Goal: Check status: Check status

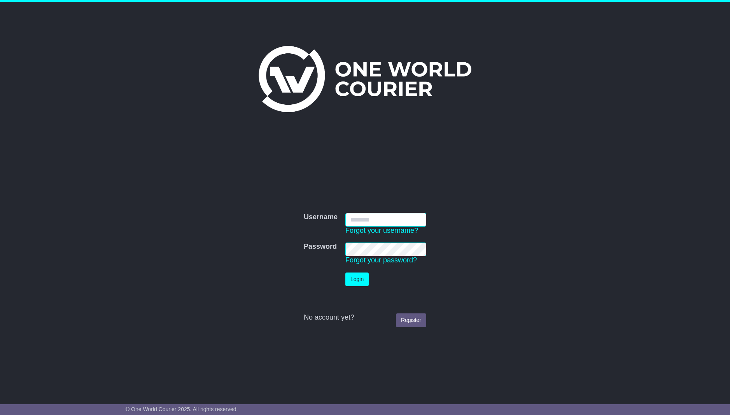
click at [384, 216] on input "Username" at bounding box center [385, 220] width 81 height 14
type input "**********"
click at [357, 278] on button "Login" at bounding box center [356, 279] width 23 height 14
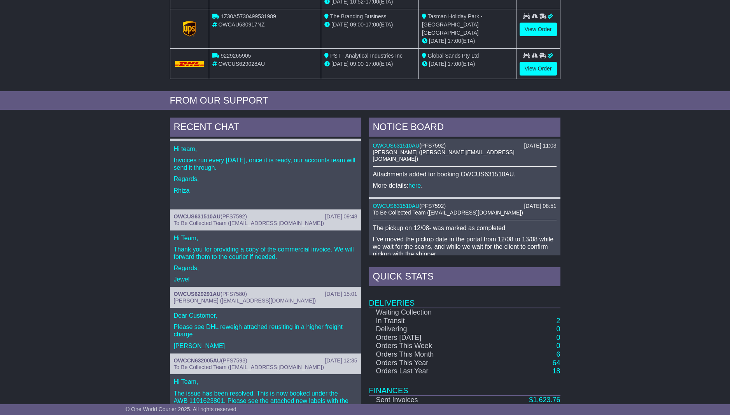
scroll to position [253, 0]
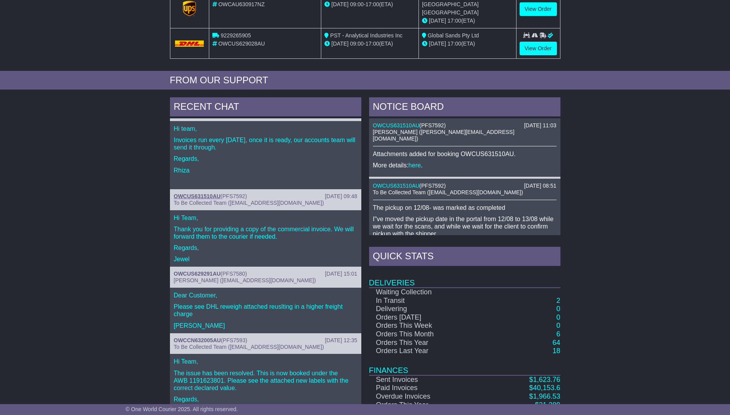
click at [206, 193] on link "OWCUS631510AU" at bounding box center [197, 196] width 47 height 6
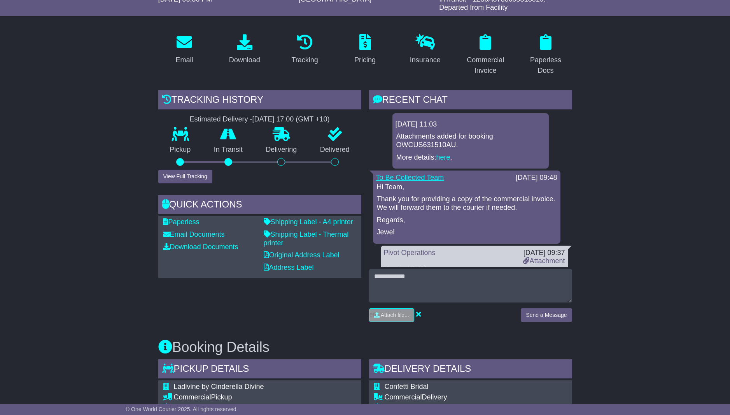
scroll to position [0, 0]
click at [444, 156] on link "here" at bounding box center [444, 157] width 14 height 8
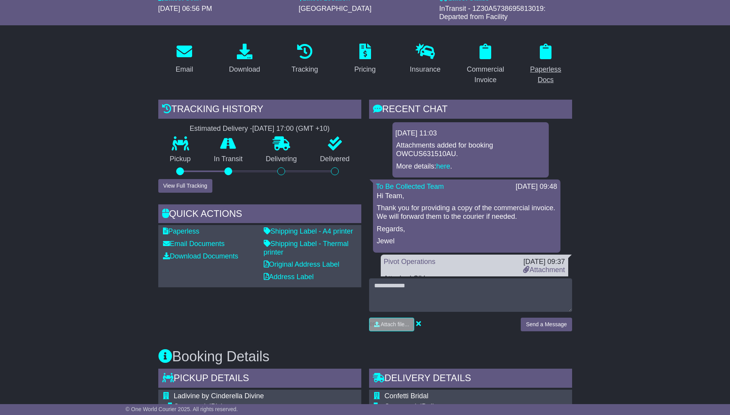
scroll to position [99, 0]
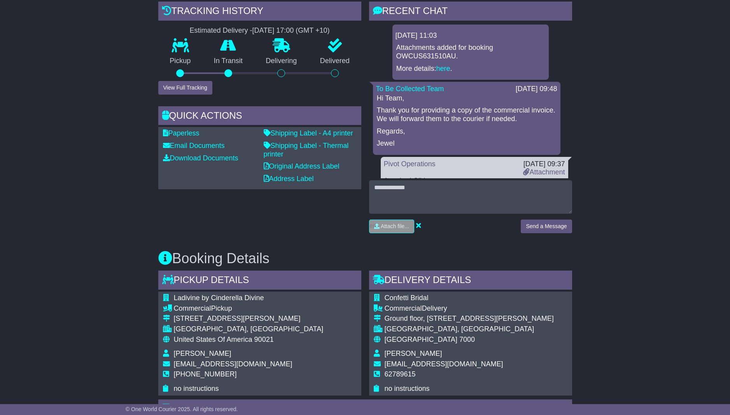
scroll to position [293, 0]
